Goal: Task Accomplishment & Management: Manage account settings

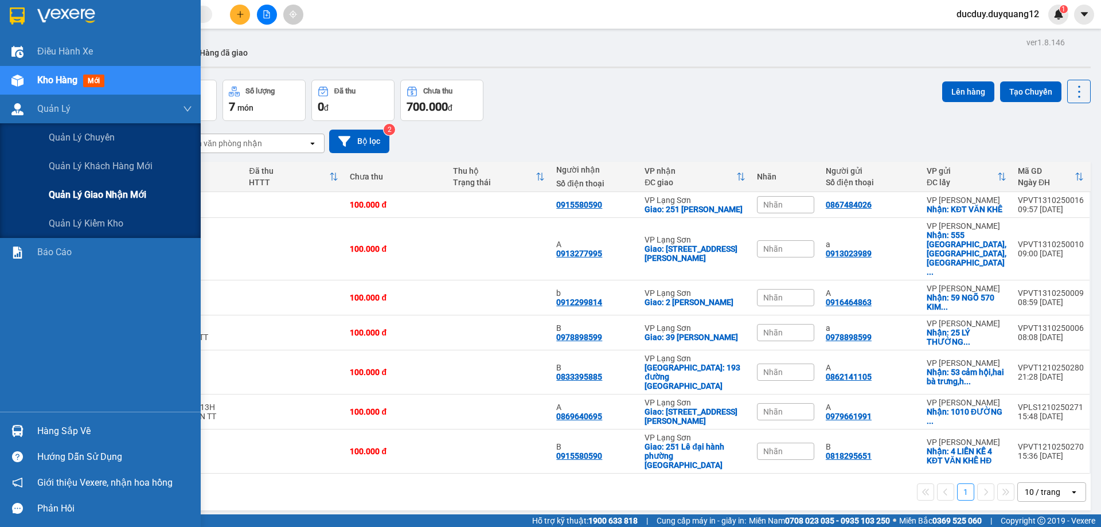
click at [103, 197] on span "Quản lý giao nhận mới" at bounding box center [98, 195] width 98 height 14
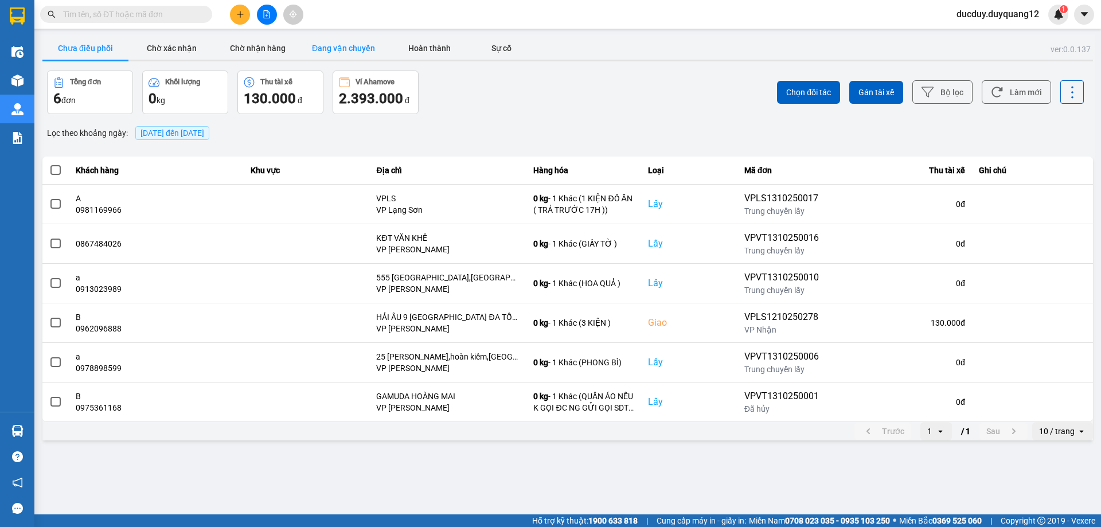
click at [346, 47] on button "Đang vận chuyển" at bounding box center [344, 48] width 86 height 23
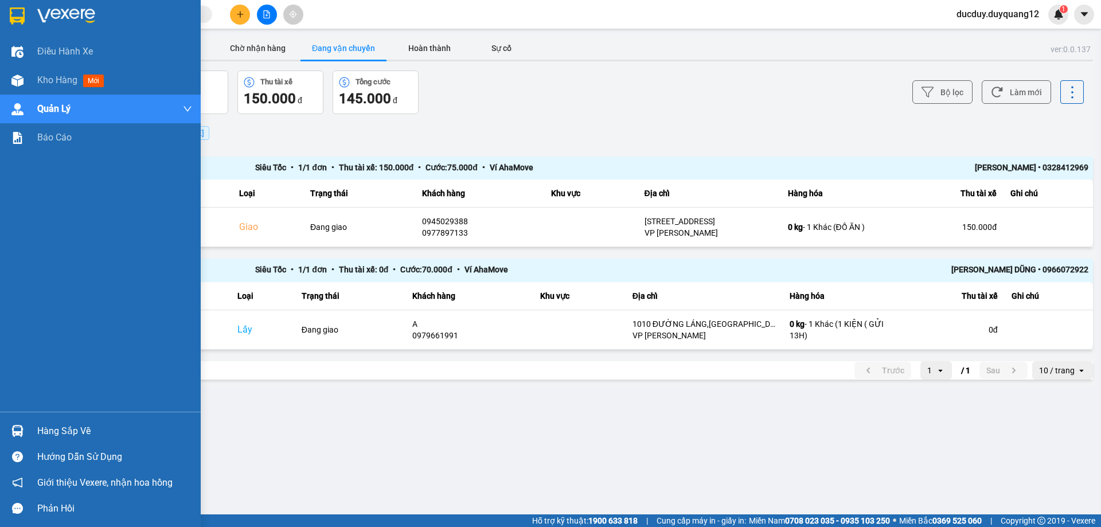
click at [52, 429] on div "Hàng sắp về" at bounding box center [114, 431] width 155 height 17
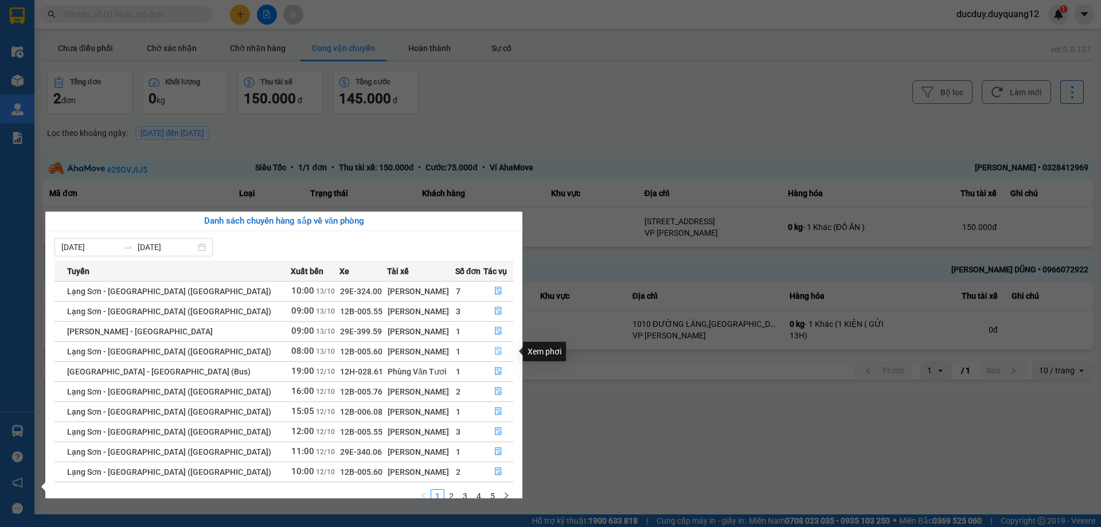
click at [494, 351] on icon "file-done" at bounding box center [498, 351] width 8 height 8
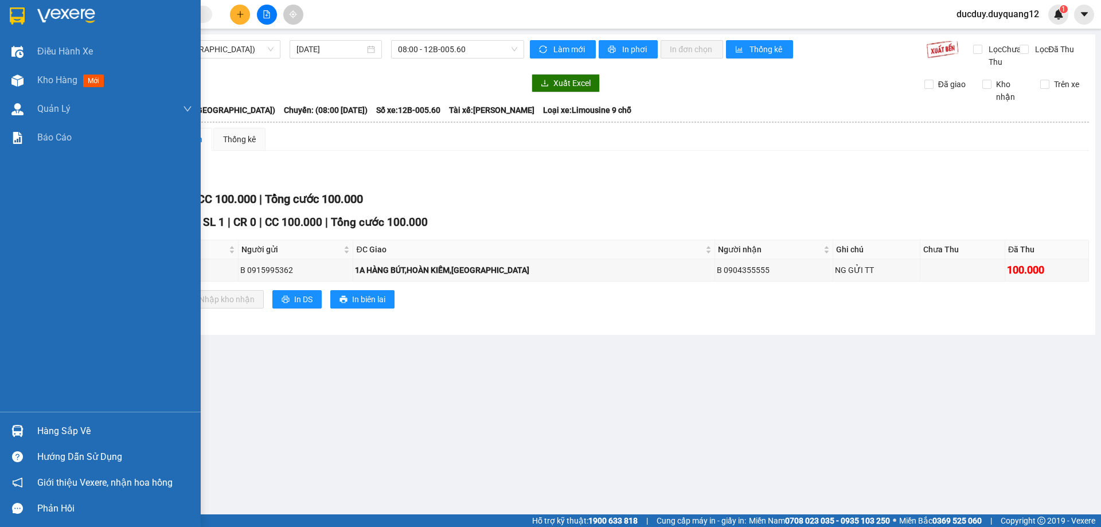
click at [64, 428] on div "Hàng sắp về" at bounding box center [114, 431] width 155 height 17
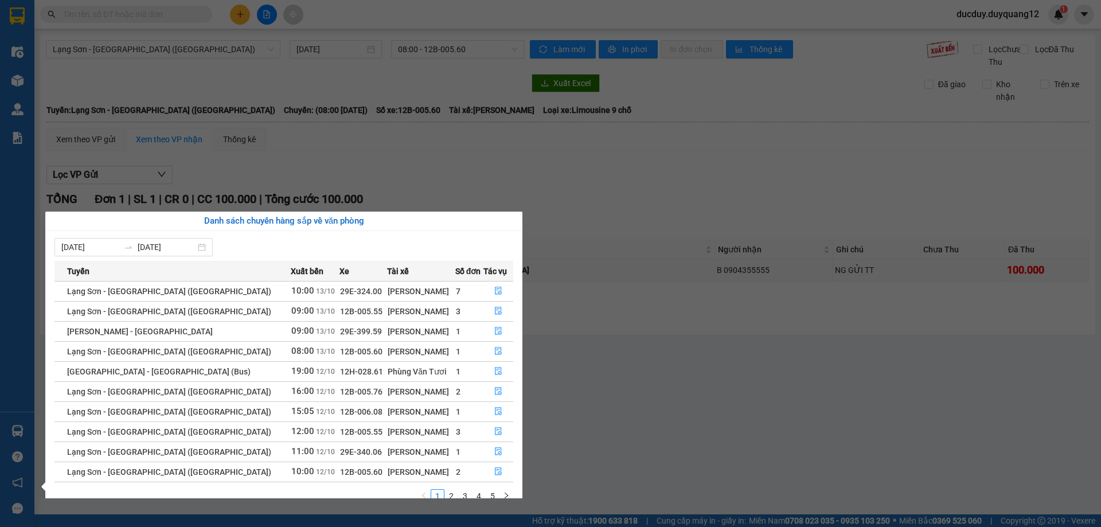
drag, startPoint x: 679, startPoint y: 135, endPoint x: 575, endPoint y: 135, distance: 103.2
click at [678, 135] on section "Kết quả tìm kiếm ( 0 ) Bộ lọc No Data ducduy.duyquang12 1 Điều hành xe Kho hàng…" at bounding box center [550, 263] width 1101 height 527
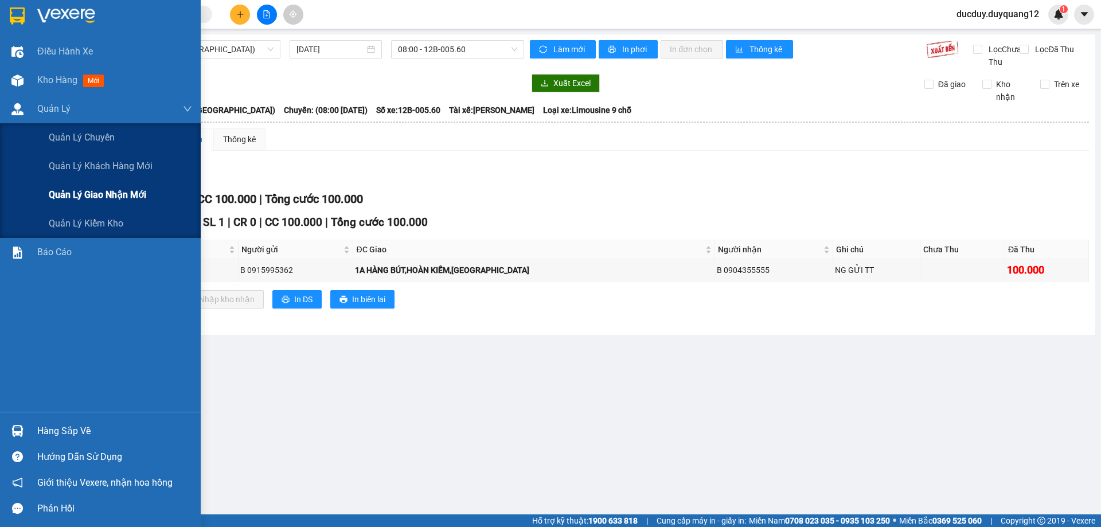
click at [76, 200] on span "Quản lý giao nhận mới" at bounding box center [98, 195] width 98 height 14
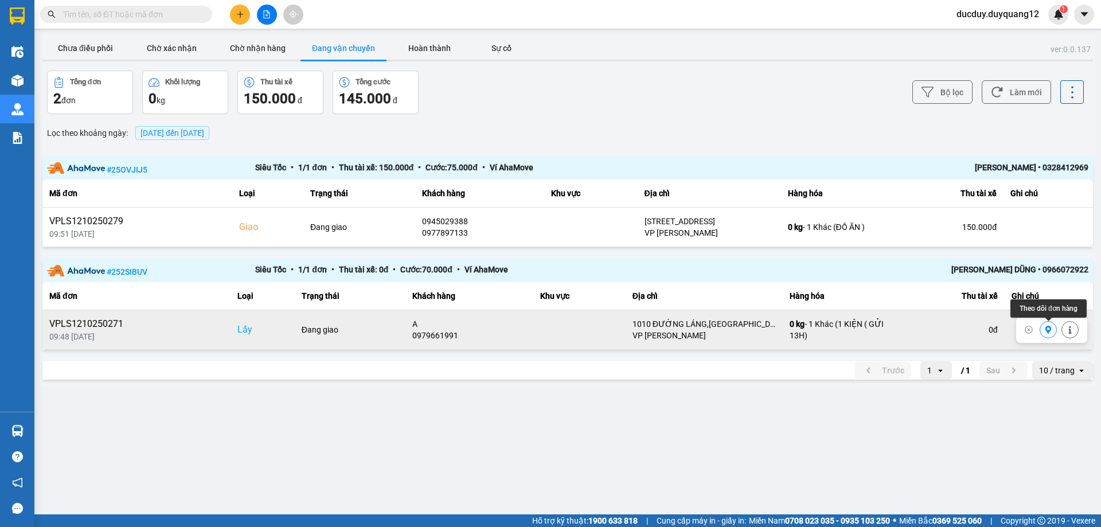
click at [1050, 328] on icon at bounding box center [1049, 330] width 6 height 8
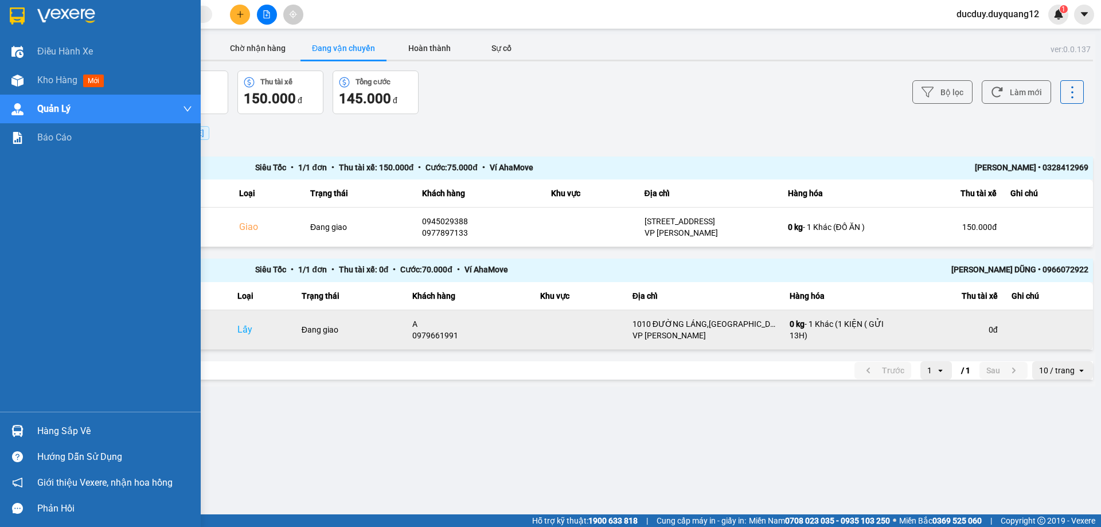
click at [79, 428] on div "Hàng sắp về" at bounding box center [114, 431] width 155 height 17
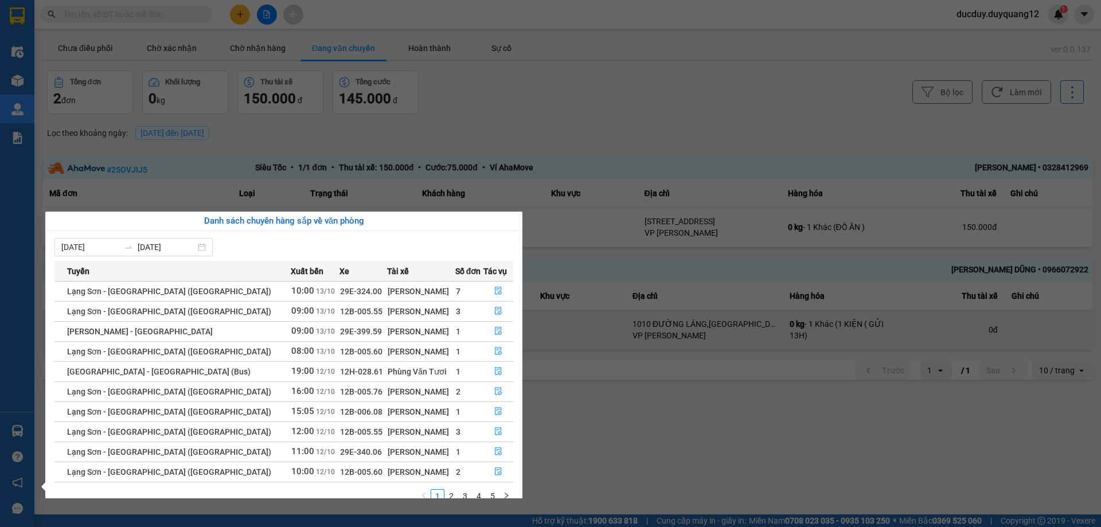
click at [501, 105] on section "Kết quả tìm kiếm ( 0 ) Bộ lọc No Data ducduy.duyquang12 1 Điều hành xe Kho hàng…" at bounding box center [550, 263] width 1101 height 527
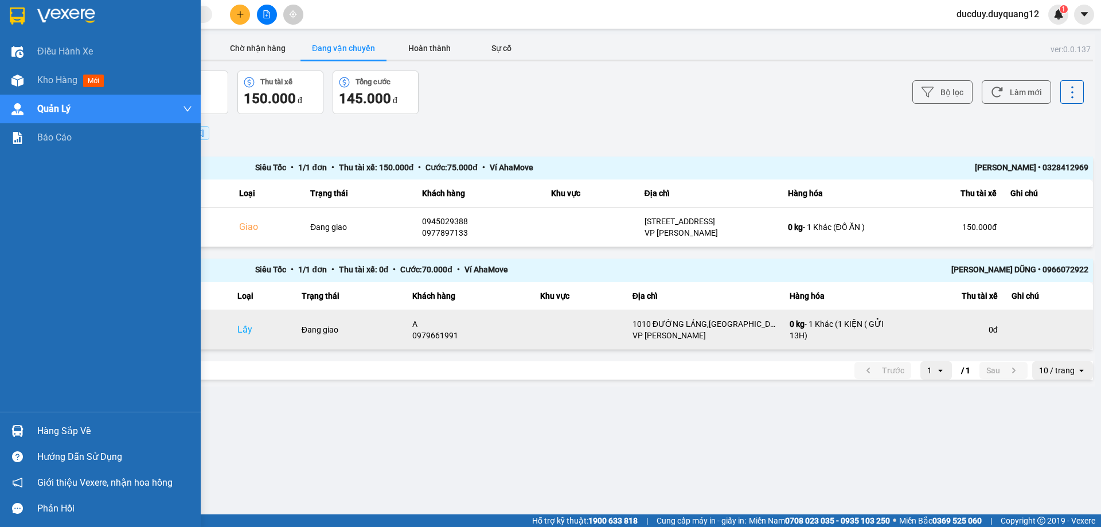
click at [41, 438] on div "Hàng sắp về" at bounding box center [114, 431] width 155 height 17
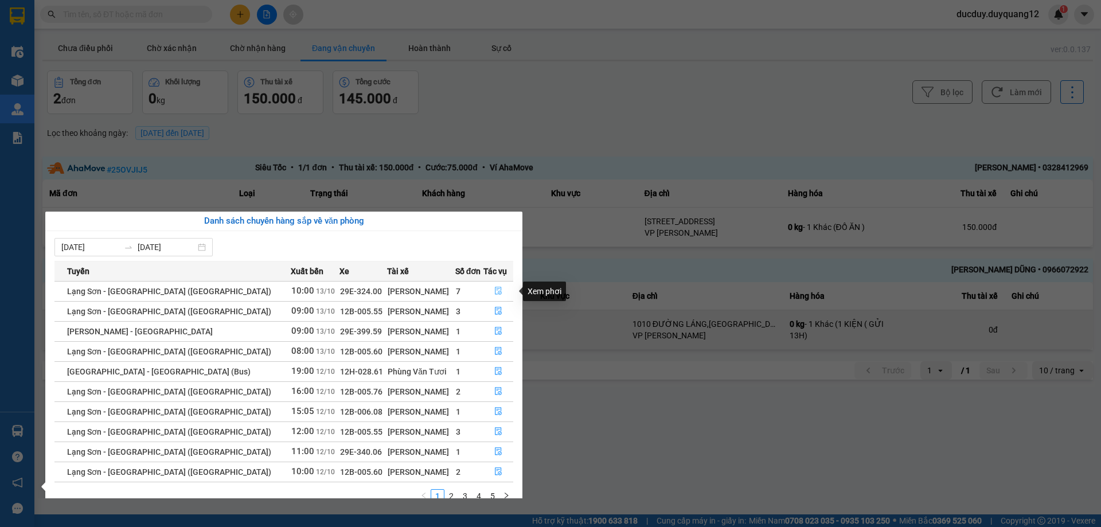
click at [495, 289] on icon "file-done" at bounding box center [498, 291] width 7 height 8
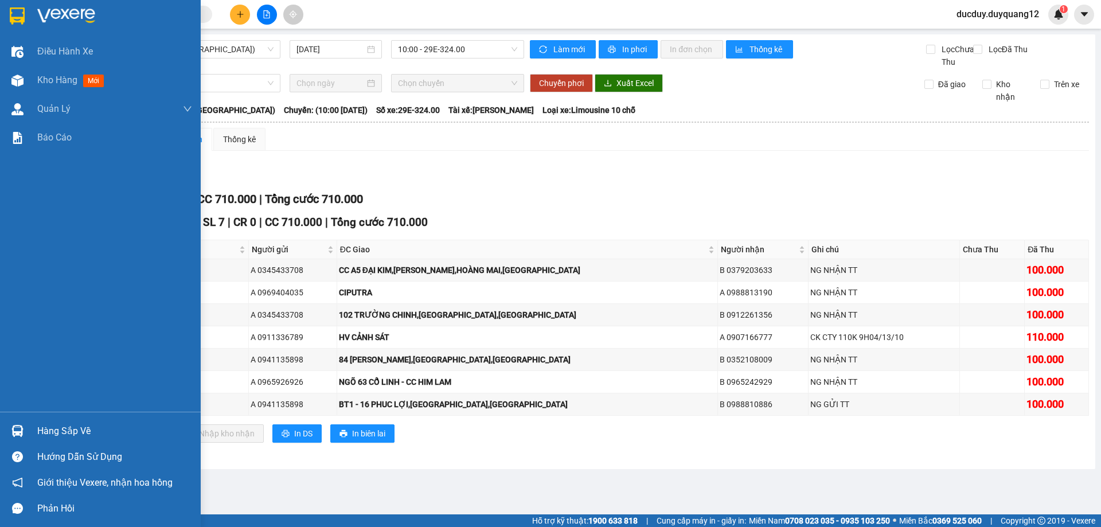
click at [50, 432] on div "Hàng sắp về" at bounding box center [114, 431] width 155 height 17
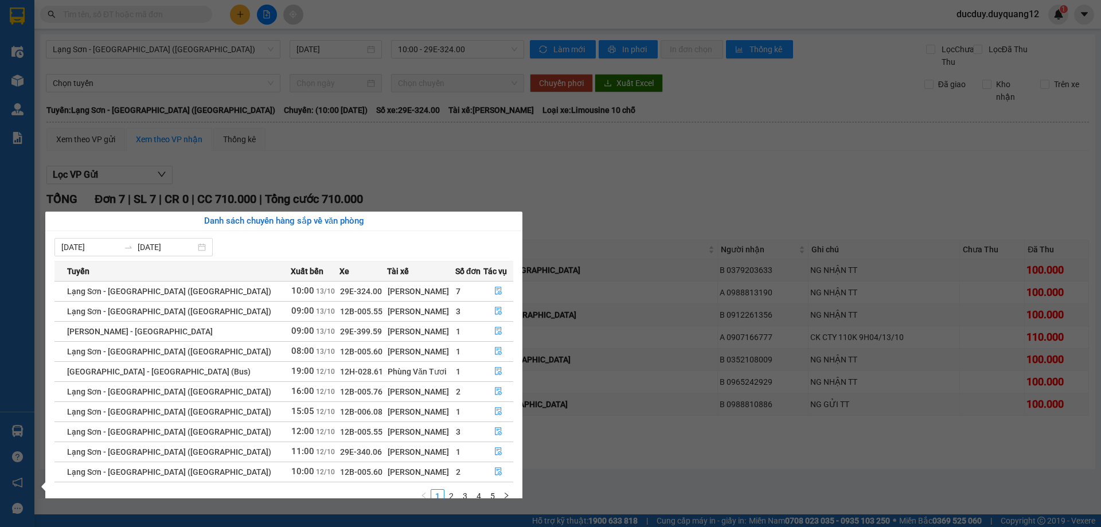
click at [484, 180] on section "Kết quả tìm kiếm ( 0 ) Bộ lọc No Data ducduy.duyquang12 1 Điều hành xe Kho hàng…" at bounding box center [550, 263] width 1101 height 527
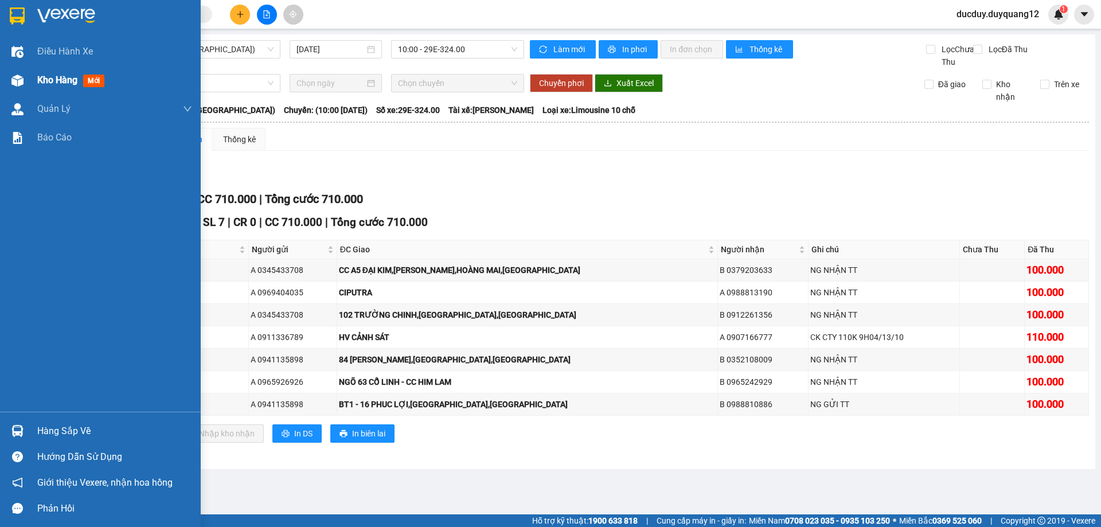
click at [55, 83] on span "Kho hàng" at bounding box center [57, 80] width 40 height 11
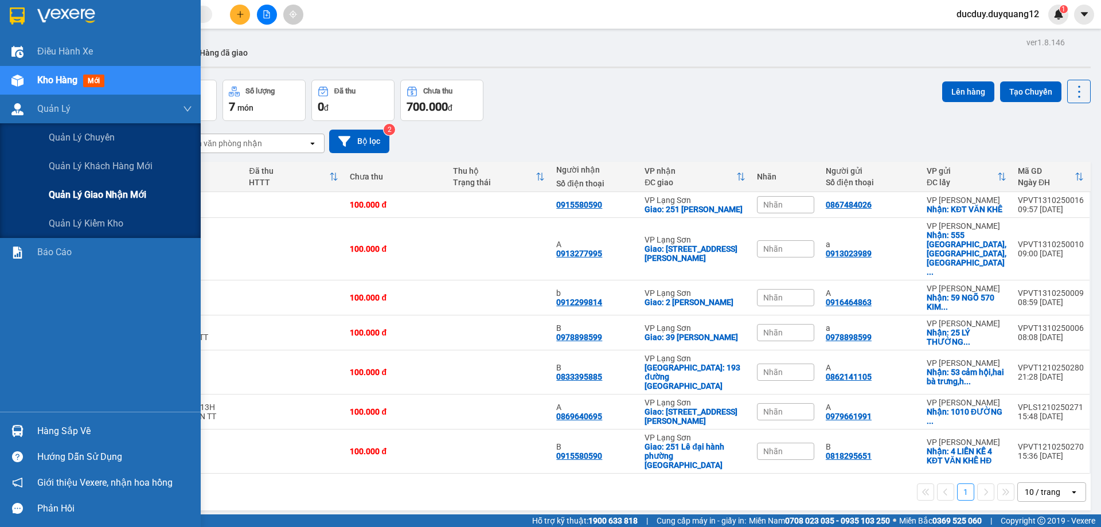
click at [95, 206] on div "Quản lý giao nhận mới" at bounding box center [120, 195] width 143 height 29
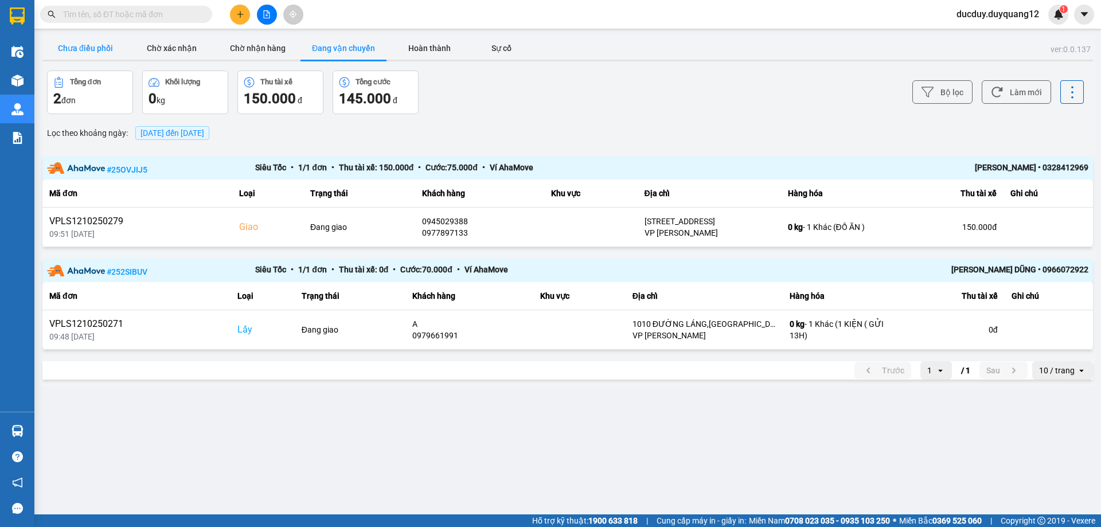
click at [102, 50] on button "Chưa điều phối" at bounding box center [85, 48] width 86 height 23
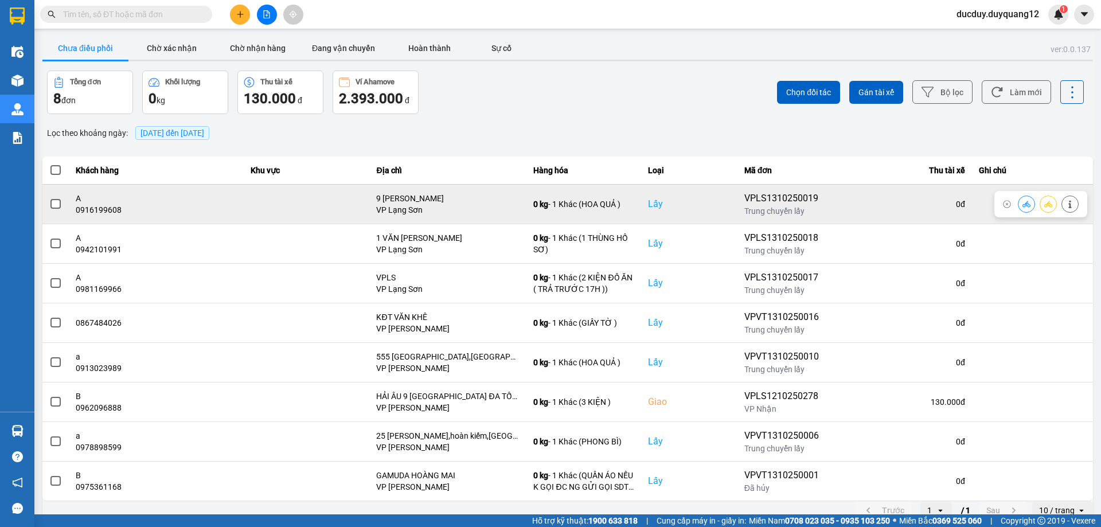
click at [1067, 205] on button at bounding box center [1070, 204] width 16 height 20
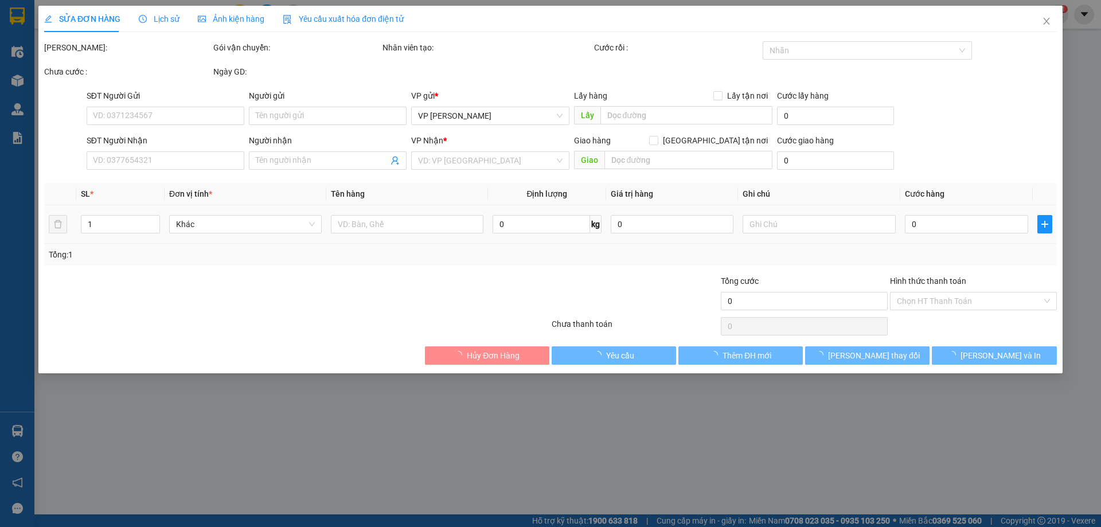
type input "0916199608"
type input "A"
checkbox input "true"
type input "9 [PERSON_NAME]"
type input "0353737997"
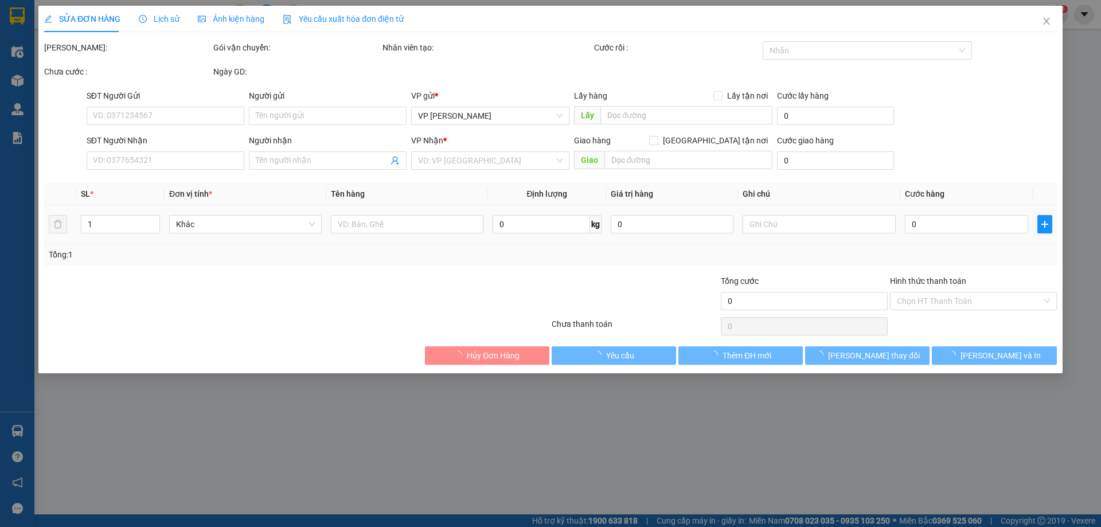
type input "A"
checkbox input "true"
type input "110 NGÕ 72 [PERSON_NAME]"
type input "110.000"
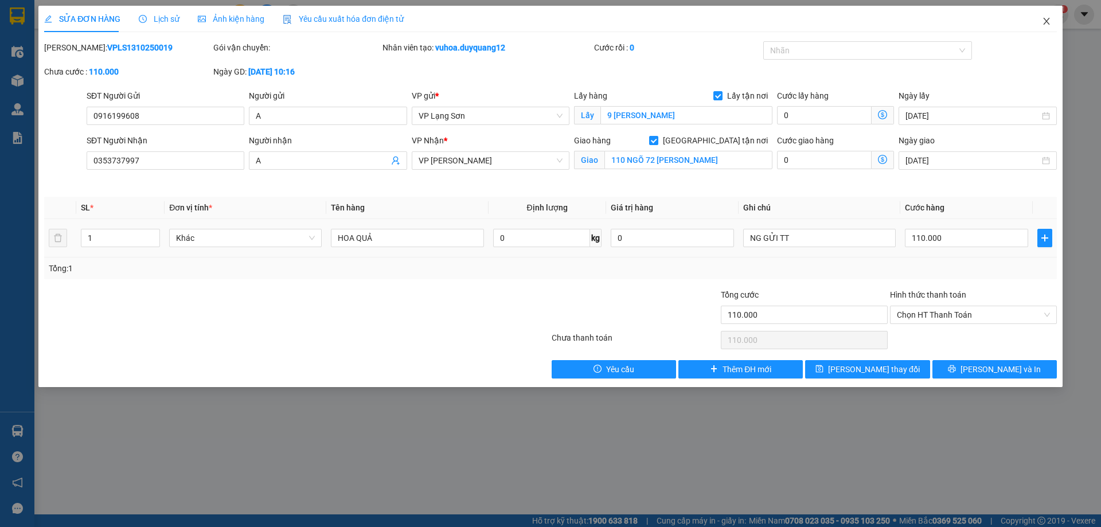
click at [1050, 20] on icon "close" at bounding box center [1046, 21] width 9 height 9
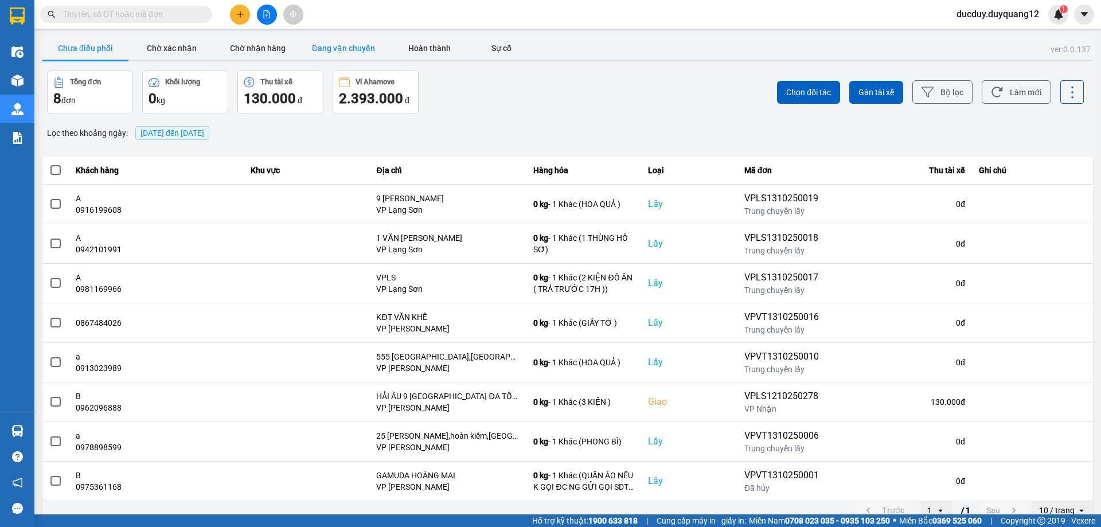
click at [353, 52] on button "Đang vận chuyển" at bounding box center [344, 48] width 86 height 23
